Goal: Task Accomplishment & Management: Manage account settings

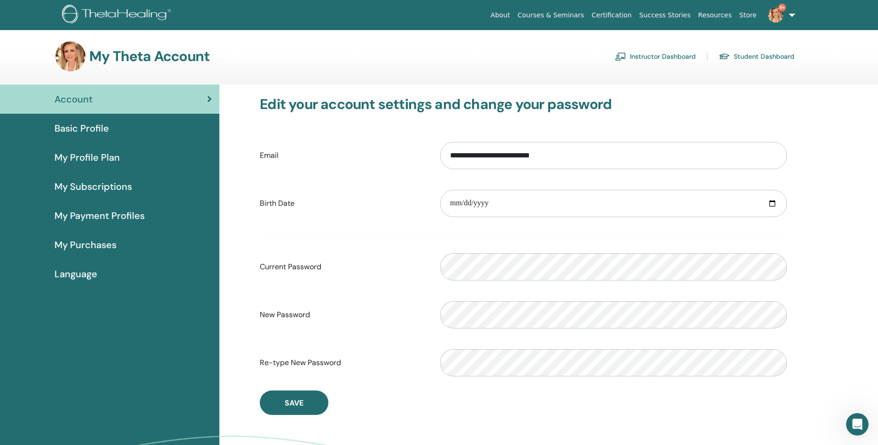
click at [635, 55] on link "Instructor Dashboard" at bounding box center [655, 56] width 81 height 15
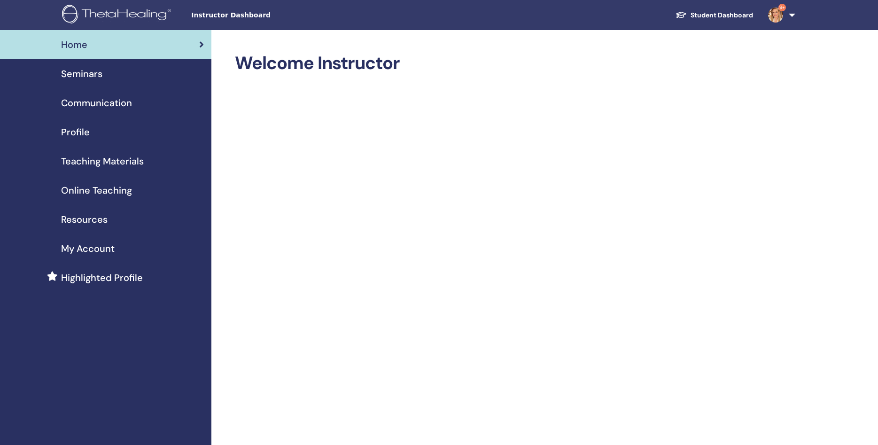
click at [79, 85] on link "Seminars" at bounding box center [106, 73] width 212 height 29
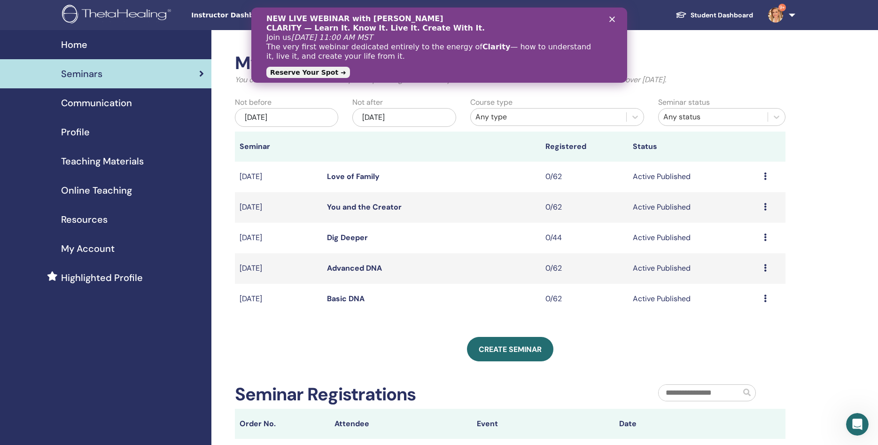
click at [612, 22] on icon "Close" at bounding box center [612, 19] width 6 height 6
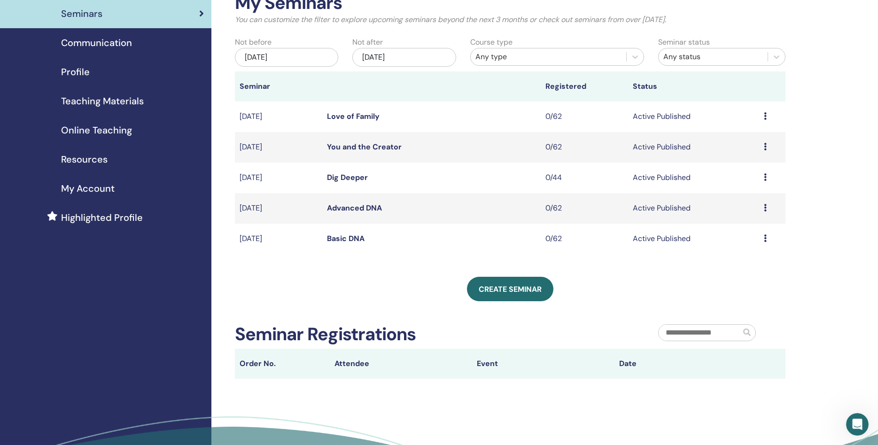
scroll to position [48, 0]
